Goal: Transaction & Acquisition: Purchase product/service

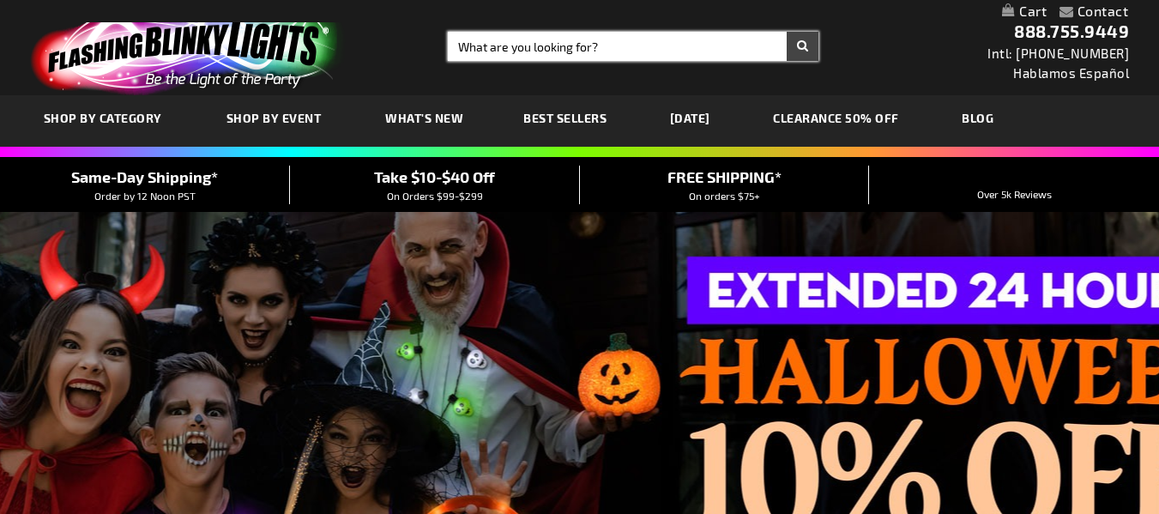
click at [622, 50] on input "Search" at bounding box center [633, 46] width 371 height 29
type input "cape"
click at [787, 32] on button "Search" at bounding box center [803, 46] width 32 height 29
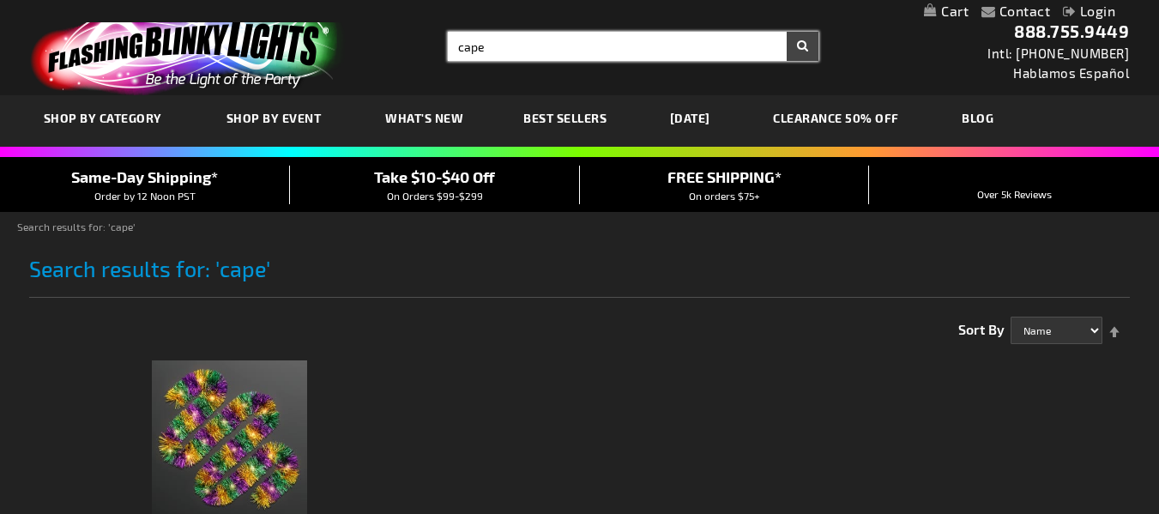
type input "cape"
click at [498, 39] on input "cape" at bounding box center [633, 46] width 371 height 29
drag, startPoint x: 498, startPoint y: 39, endPoint x: 440, endPoint y: 40, distance: 58.3
click at [440, 40] on div "Search Search [GEOGRAPHIC_DATA] × Search" at bounding box center [626, 46] width 383 height 29
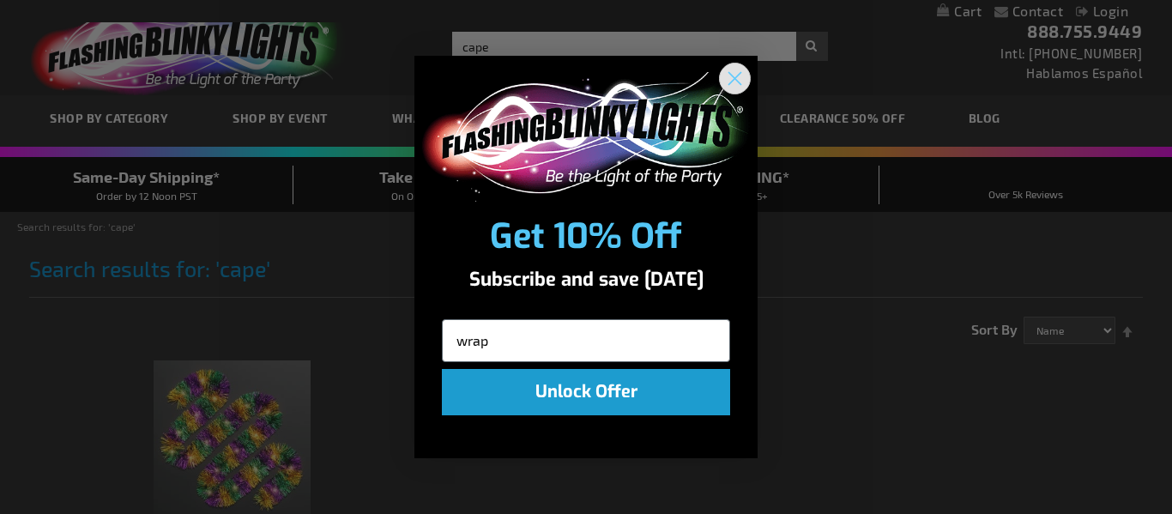
type input "wrap"
click at [739, 77] on circle "Close dialog" at bounding box center [735, 78] width 28 height 28
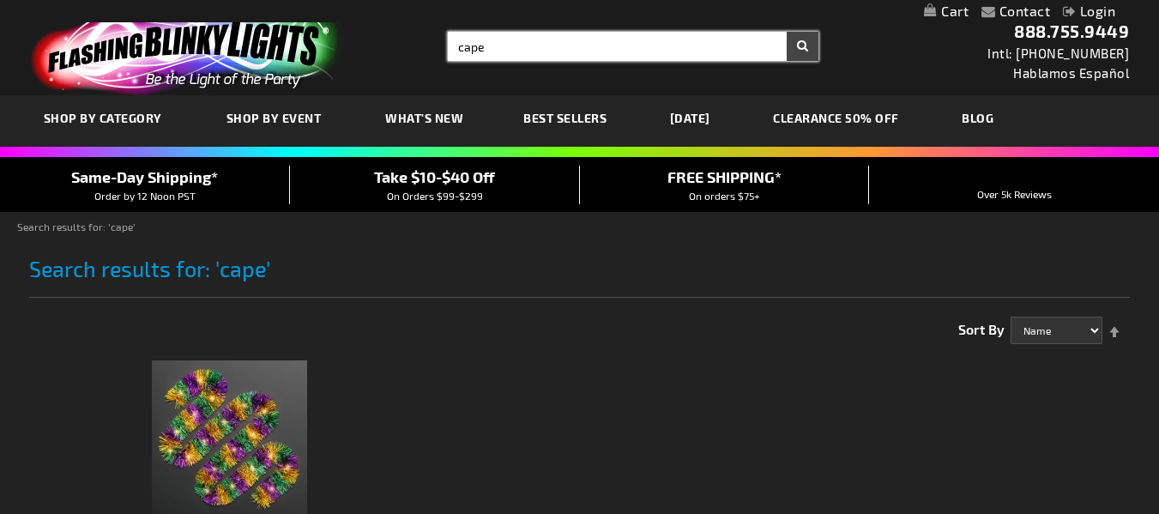
click at [588, 45] on input "cape" at bounding box center [633, 46] width 371 height 29
drag, startPoint x: 572, startPoint y: 47, endPoint x: 431, endPoint y: 39, distance: 140.9
click at [433, 39] on div "Toggle Nav Search Search [GEOGRAPHIC_DATA] × Search 888.755.9449 Intl: [PHONE_N…" at bounding box center [579, 47] width 1159 height 95
type input "wrap"
click at [787, 32] on button "Search" at bounding box center [803, 46] width 32 height 29
